Goal: Task Accomplishment & Management: Complete application form

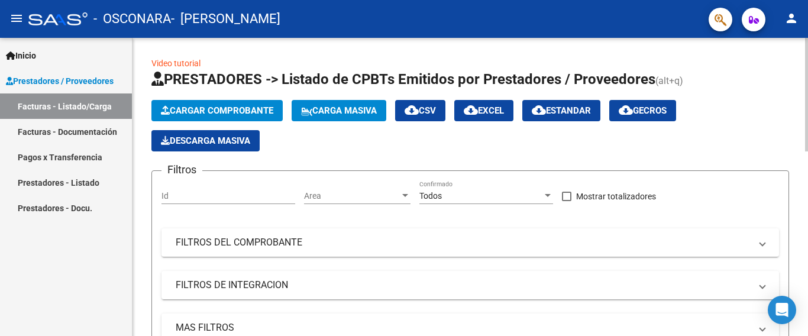
click at [211, 109] on span "Cargar Comprobante" at bounding box center [217, 110] width 112 height 11
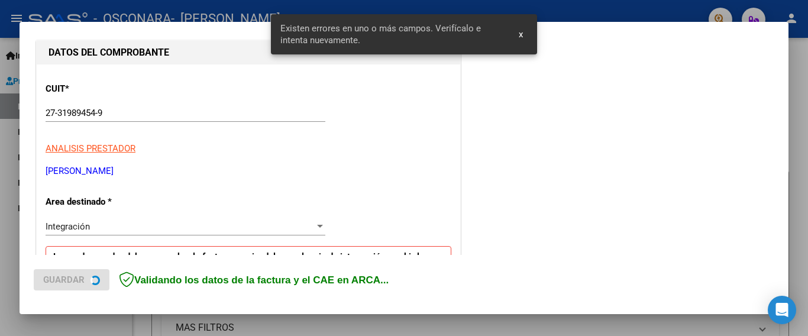
scroll to position [280, 0]
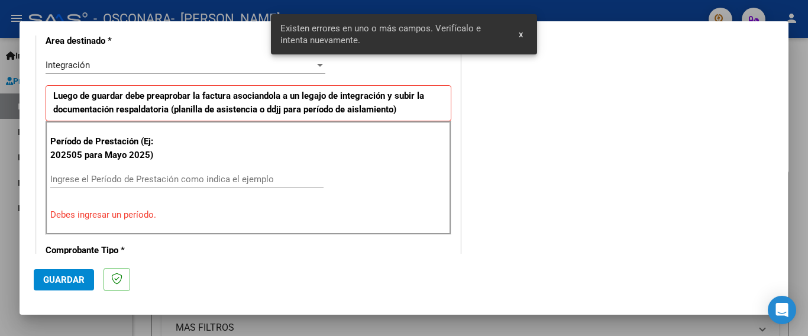
click at [162, 178] on input "Ingrese el Período de Prestación como indica el ejemplo" at bounding box center [186, 179] width 273 height 11
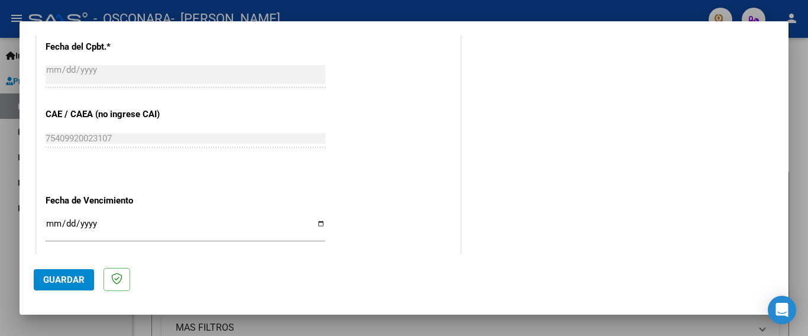
scroll to position [694, 0]
type input "202509"
click at [314, 217] on input "Ingresar la fecha" at bounding box center [186, 226] width 280 height 19
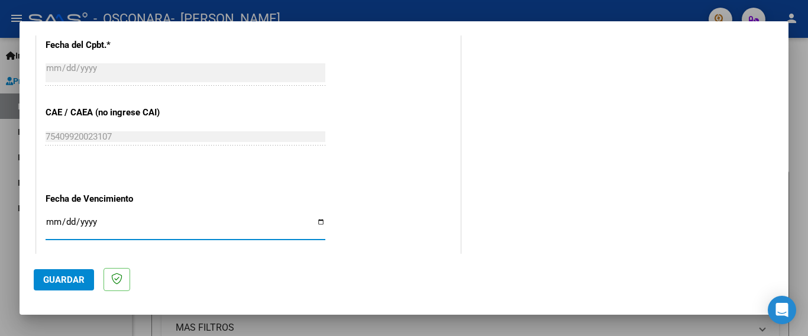
click at [317, 217] on input "Ingresar la fecha" at bounding box center [186, 226] width 280 height 19
type input "[DATE]"
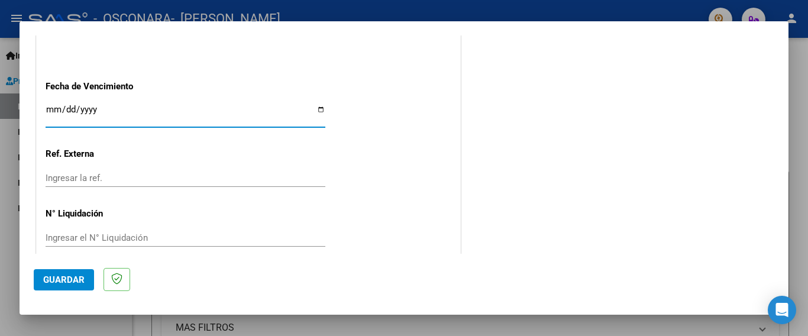
scroll to position [808, 0]
click at [84, 172] on input "Ingresar la ref." at bounding box center [186, 177] width 280 height 11
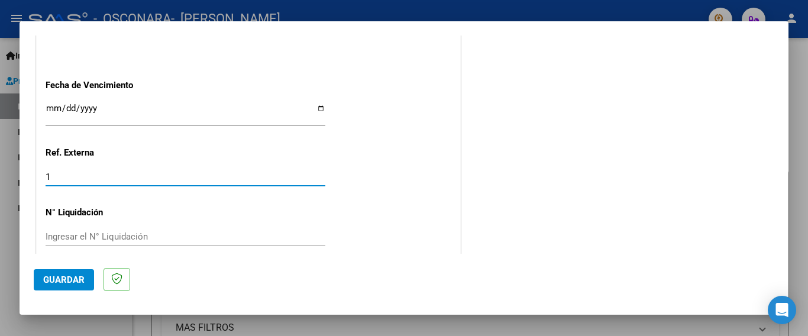
type input "1"
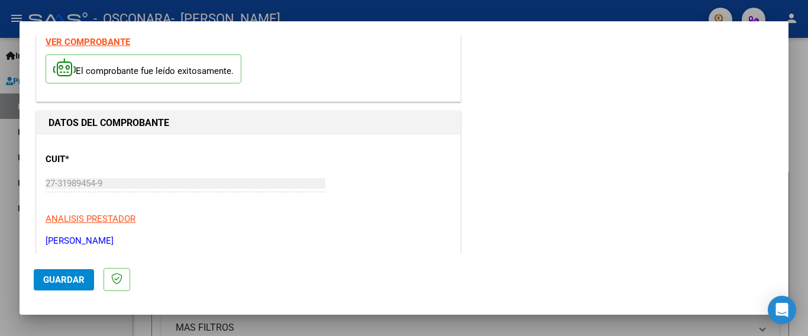
scroll to position [0, 0]
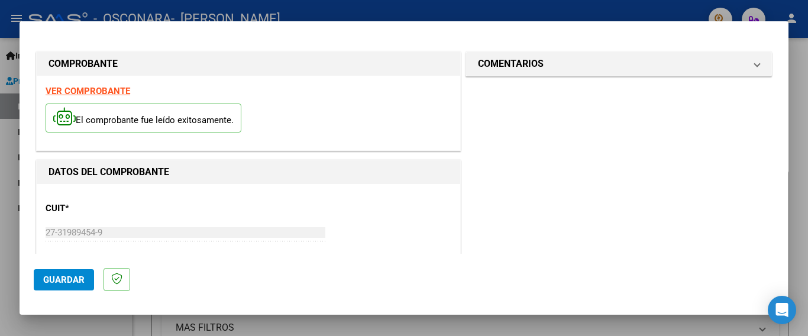
click at [81, 277] on span "Guardar" at bounding box center [63, 279] width 41 height 11
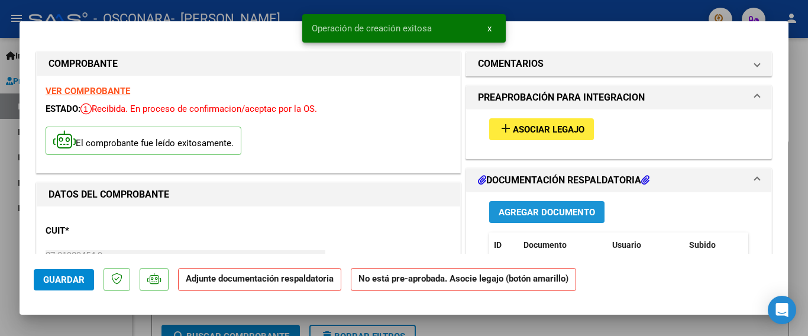
click at [561, 211] on span "Agregar Documento" at bounding box center [547, 212] width 96 height 11
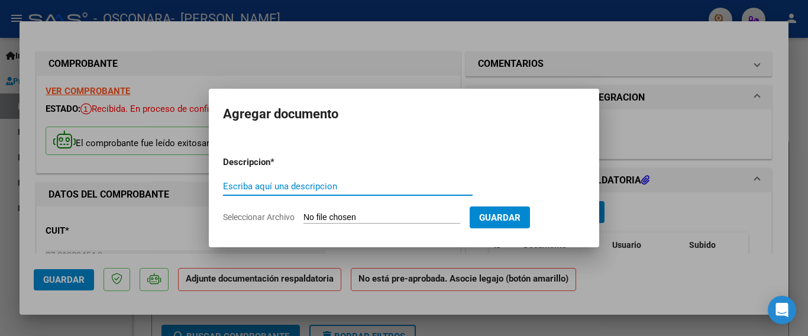
click at [379, 218] on input "Seleccionar Archivo" at bounding box center [381, 217] width 157 height 11
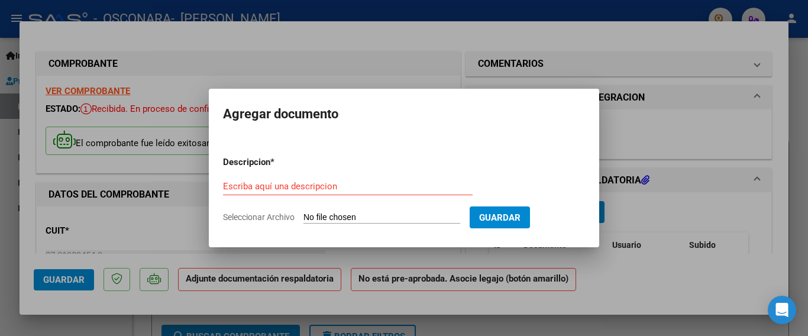
click at [315, 182] on input "Escriba aquí una descripcion" at bounding box center [348, 186] width 250 height 11
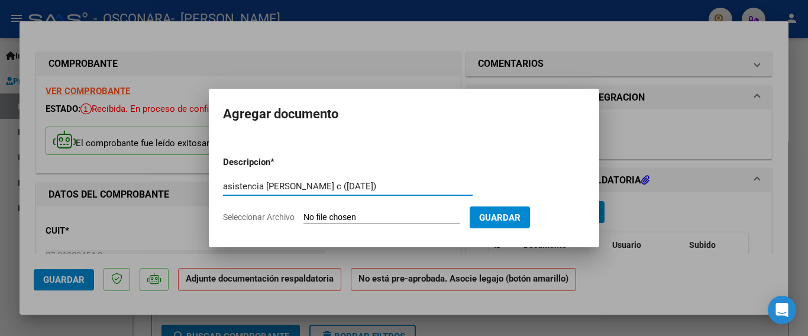
click at [351, 186] on input "asistencia [PERSON_NAME] c ([DATE])" at bounding box center [348, 186] width 250 height 11
click at [340, 182] on input "asistencia [PERSON_NAME] c ([DATE])" at bounding box center [348, 186] width 250 height 11
click at [351, 186] on input "asistencia [PERSON_NAME] c ([DATE])" at bounding box center [348, 186] width 250 height 11
type input "a"
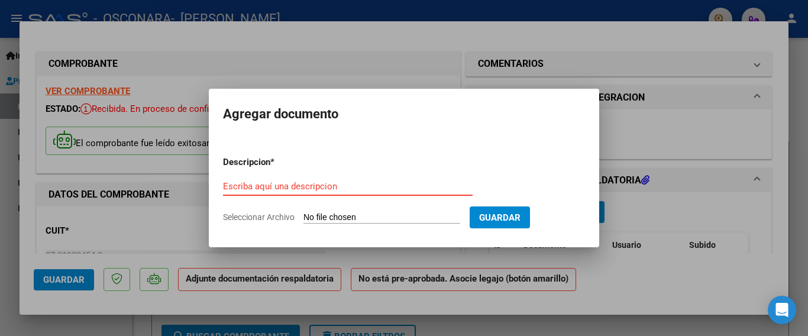
click at [351, 186] on input "Escriba aquí una descripcion" at bounding box center [348, 186] width 250 height 11
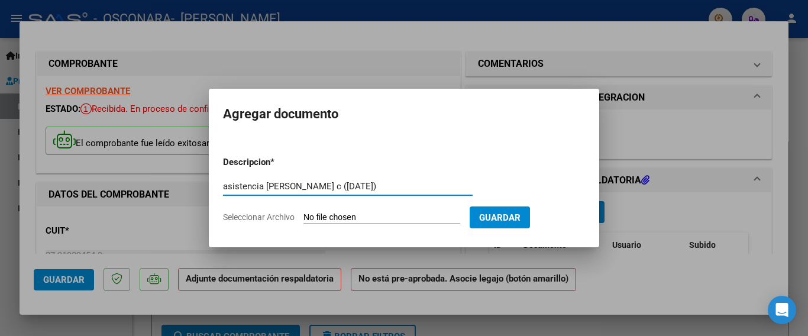
click at [364, 183] on input "asistencia [PERSON_NAME] c ([DATE])" at bounding box center [348, 186] width 250 height 11
type input "asistencia [PERSON_NAME] c ([DATE])"
click at [369, 213] on input "Seleccionar Archivo" at bounding box center [381, 217] width 157 height 11
type input "C:\fakepath\Asistencia [PERSON_NAME] c ([DATE]).pdf"
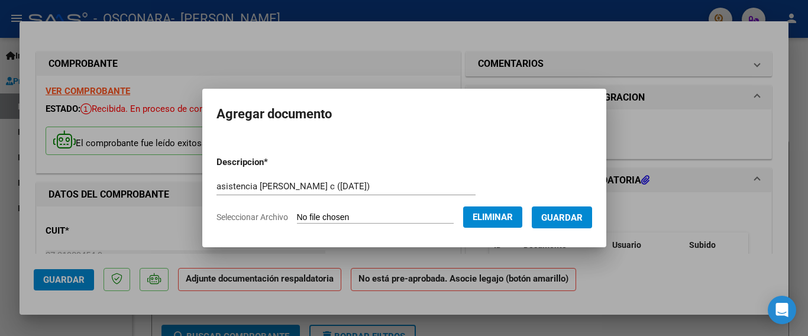
click at [555, 219] on span "Guardar" at bounding box center [561, 217] width 41 height 11
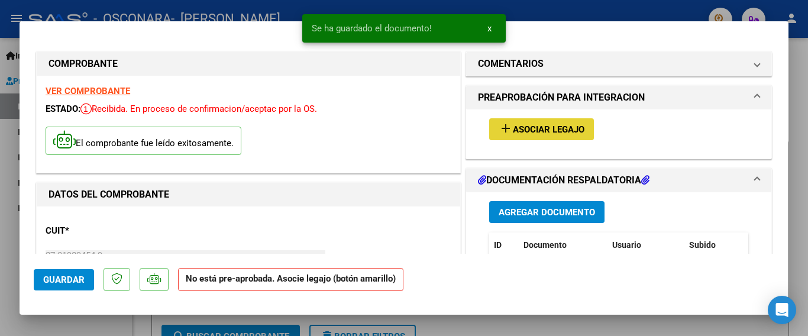
click at [541, 130] on span "Asociar Legajo" at bounding box center [549, 129] width 72 height 11
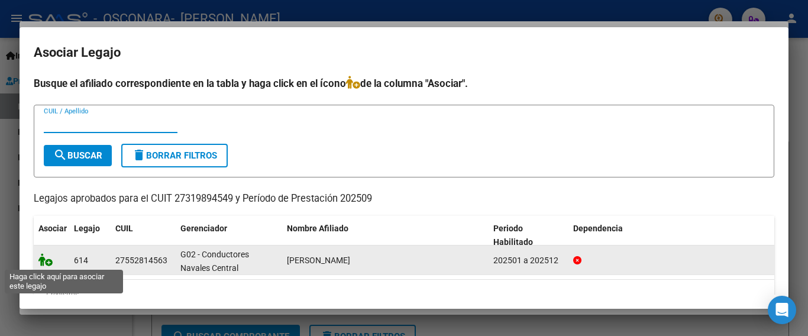
click at [48, 260] on icon at bounding box center [45, 259] width 14 height 13
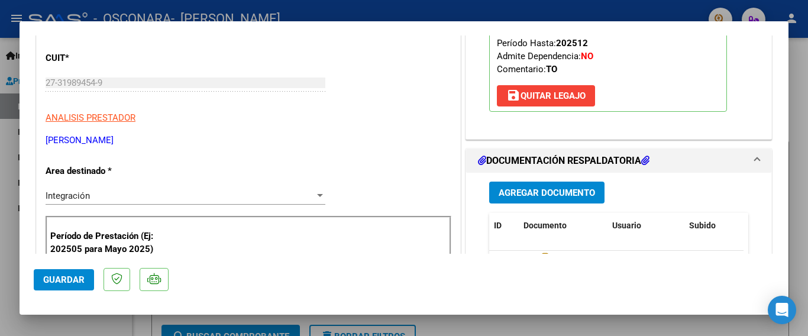
scroll to position [177, 0]
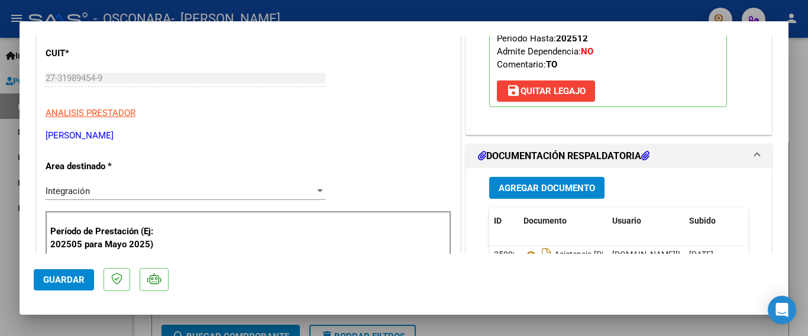
click at [555, 193] on button "Agregar Documento" at bounding box center [546, 188] width 115 height 22
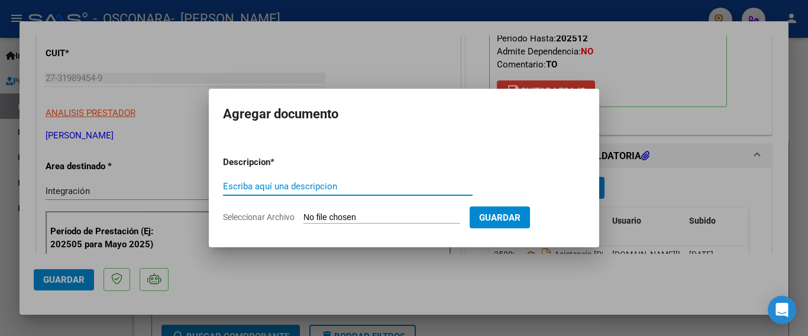
click at [326, 187] on input "Escriba aquí una descripcion" at bounding box center [348, 186] width 250 height 11
click at [299, 185] on input "inform [PERSON_NAME][DATE]" at bounding box center [348, 186] width 250 height 11
click at [340, 185] on input "inform [PERSON_NAME] [DATE]" at bounding box center [348, 186] width 250 height 11
type input "inform [PERSON_NAME] [DATE]"
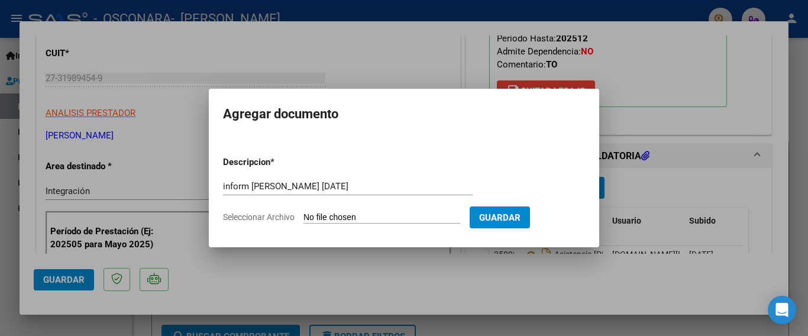
click at [403, 219] on input "Seleccionar Archivo" at bounding box center [381, 217] width 157 height 11
type input "C:\fakepath\Informe mensual sept [PERSON_NAME]pdf"
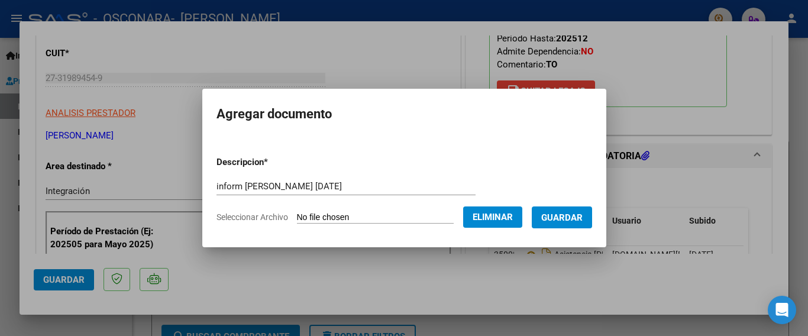
click at [549, 212] on span "Guardar" at bounding box center [561, 217] width 41 height 11
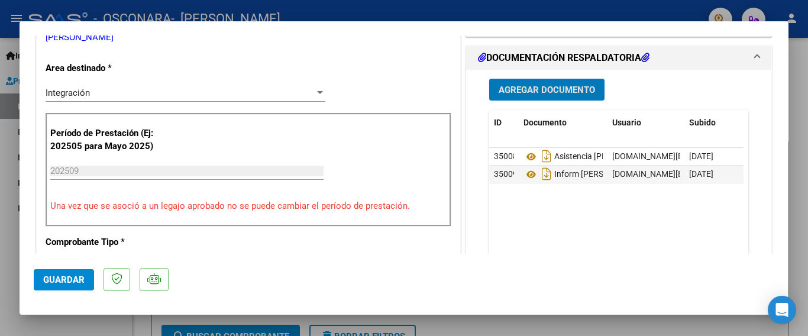
scroll to position [296, 0]
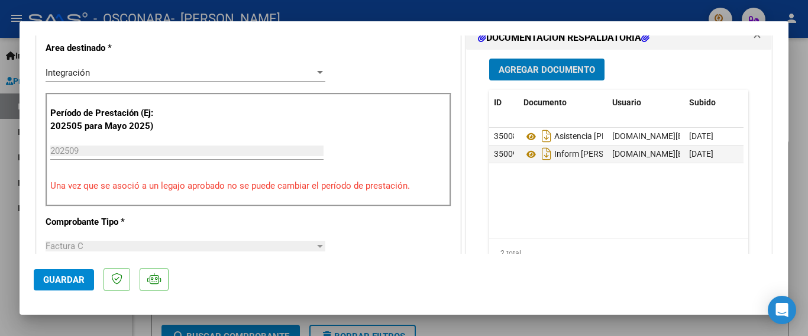
click at [85, 279] on button "Guardar" at bounding box center [64, 279] width 60 height 21
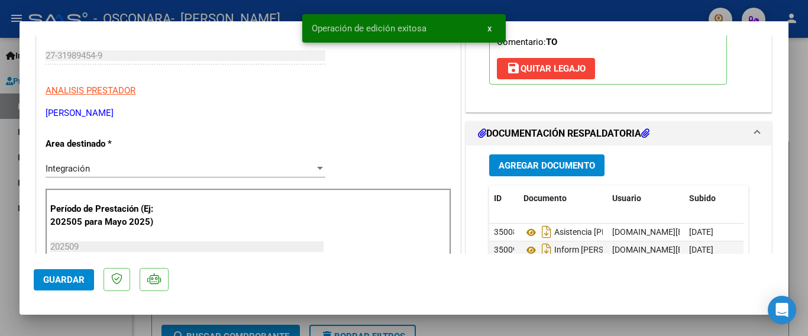
scroll to position [118, 0]
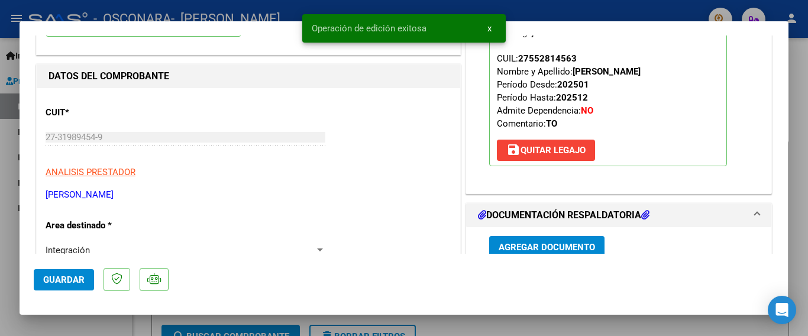
click at [11, 111] on div at bounding box center [404, 168] width 808 height 336
type input "$ 0,00"
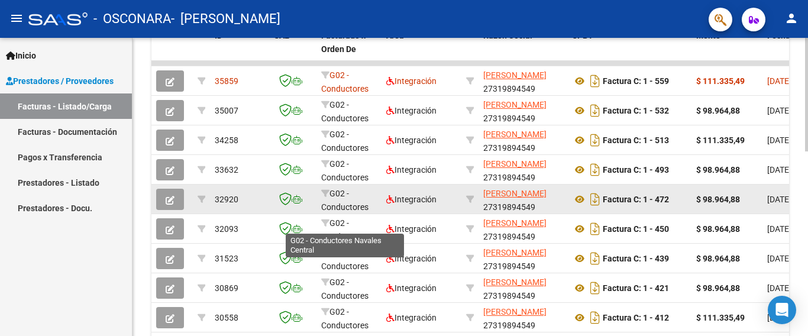
scroll to position [355, 0]
